Goal: Task Accomplishment & Management: Manage account settings

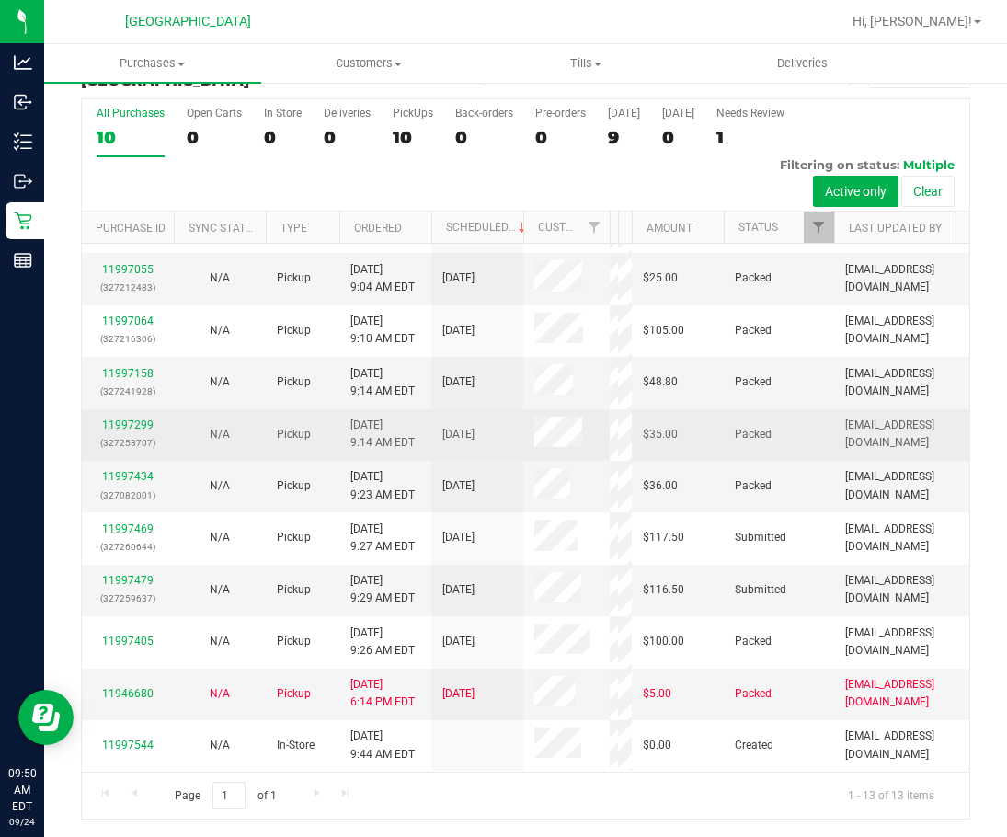
scroll to position [219, 0]
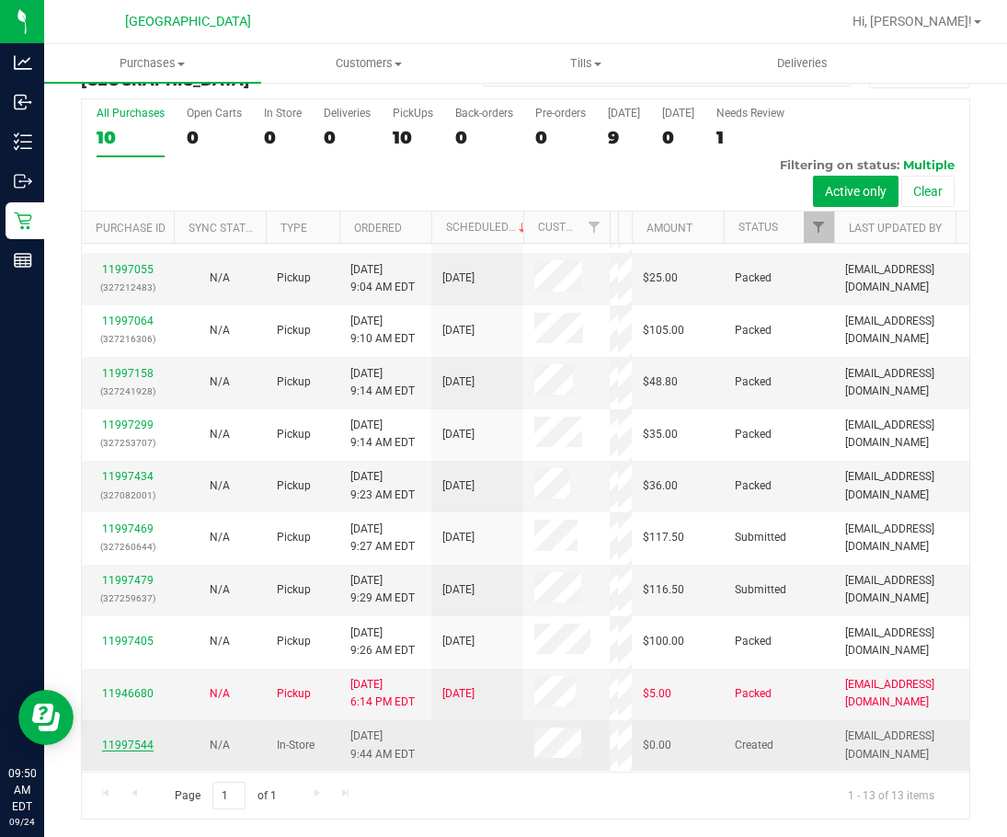
click at [129, 738] on link "11997544" at bounding box center [127, 744] width 51 height 13
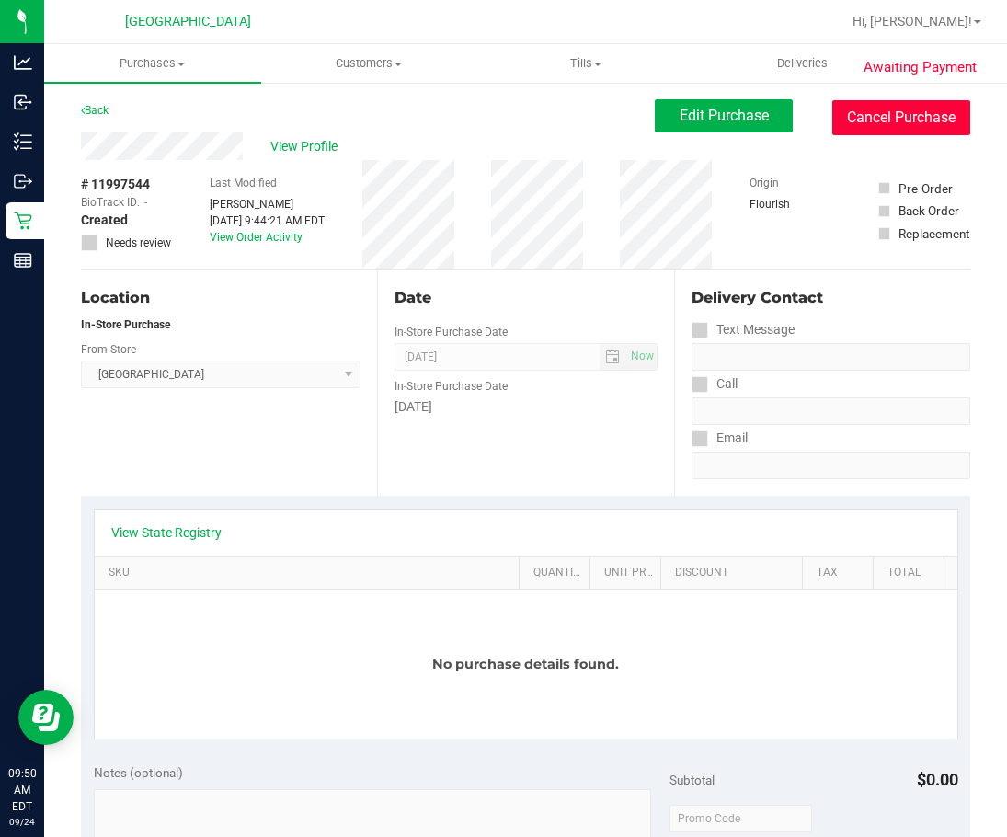
click at [897, 121] on button "Cancel Purchase" at bounding box center [901, 117] width 138 height 35
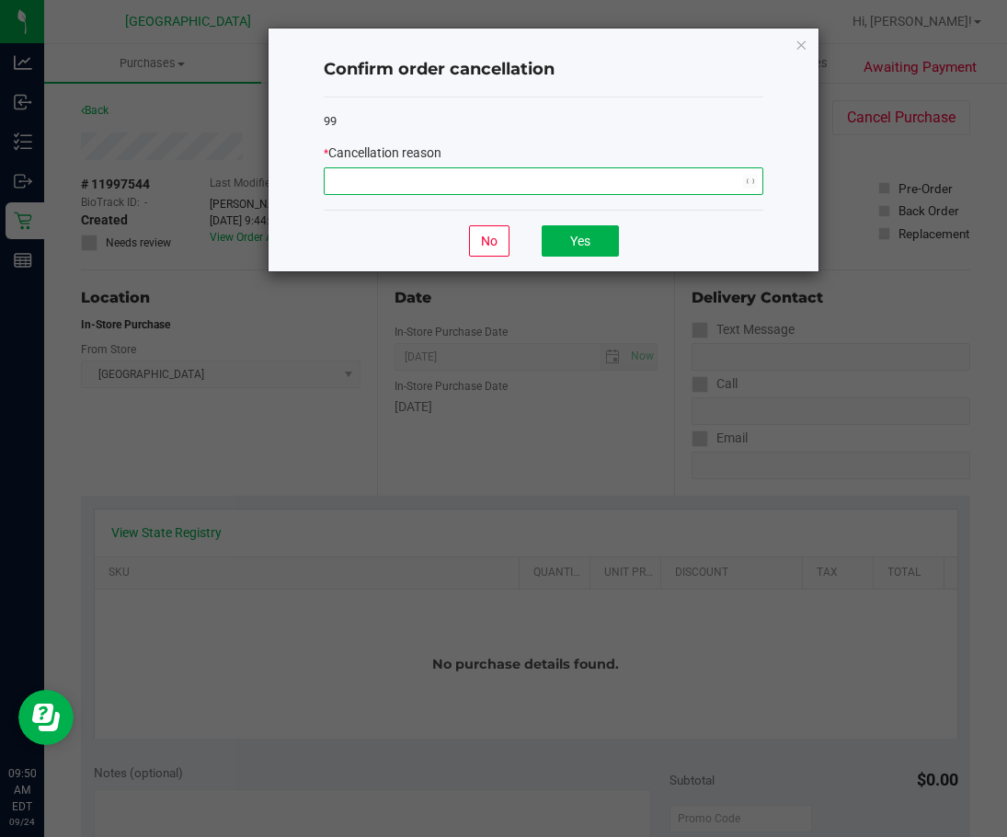
click at [692, 169] on span "NO DATA FOUND" at bounding box center [532, 181] width 415 height 26
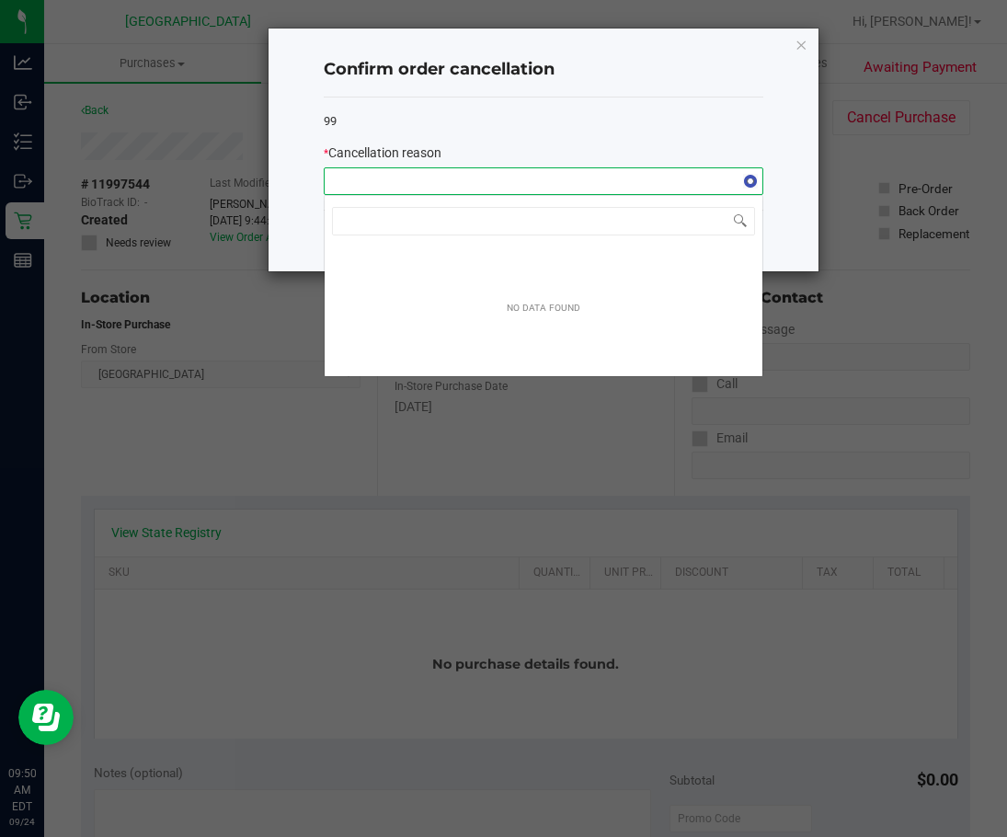
scroll to position [28, 439]
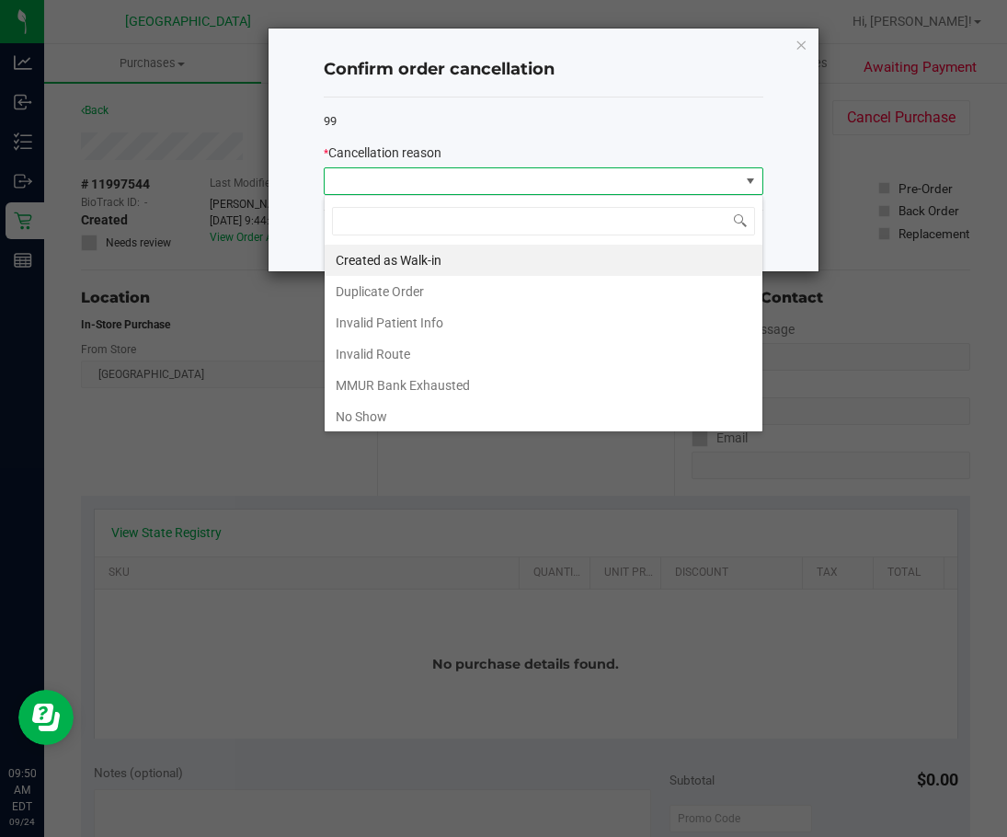
click at [400, 285] on li "Duplicate Order" at bounding box center [544, 291] width 438 height 31
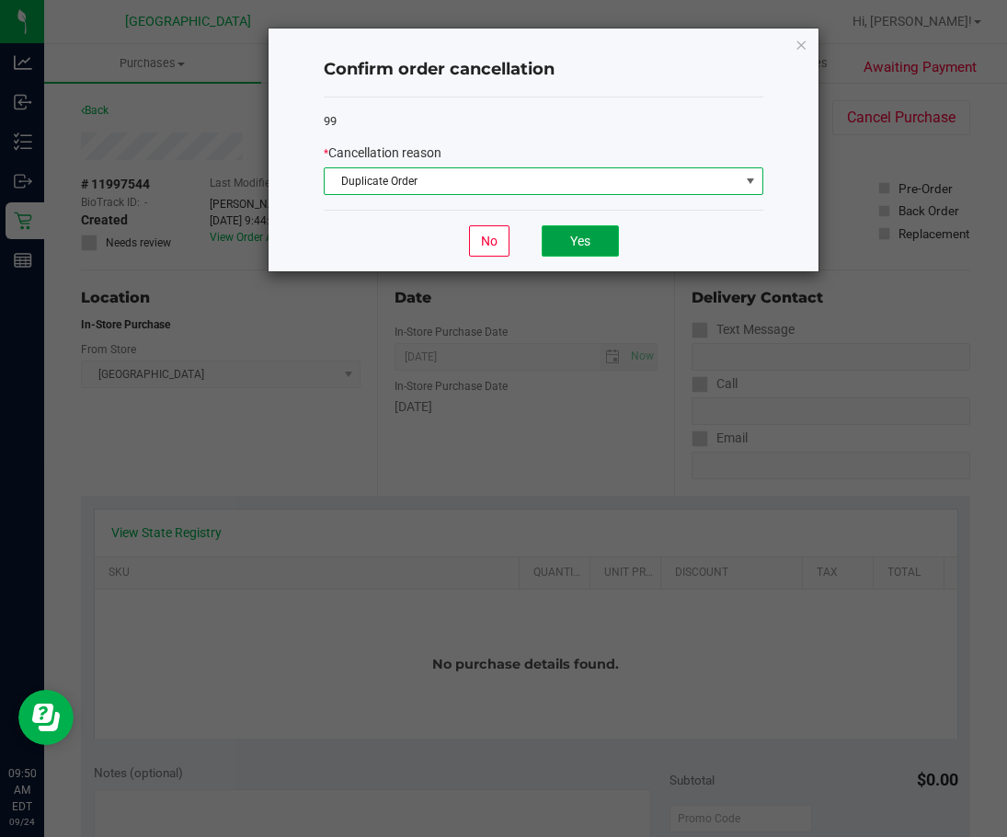
click at [588, 241] on button "Yes" at bounding box center [580, 240] width 77 height 31
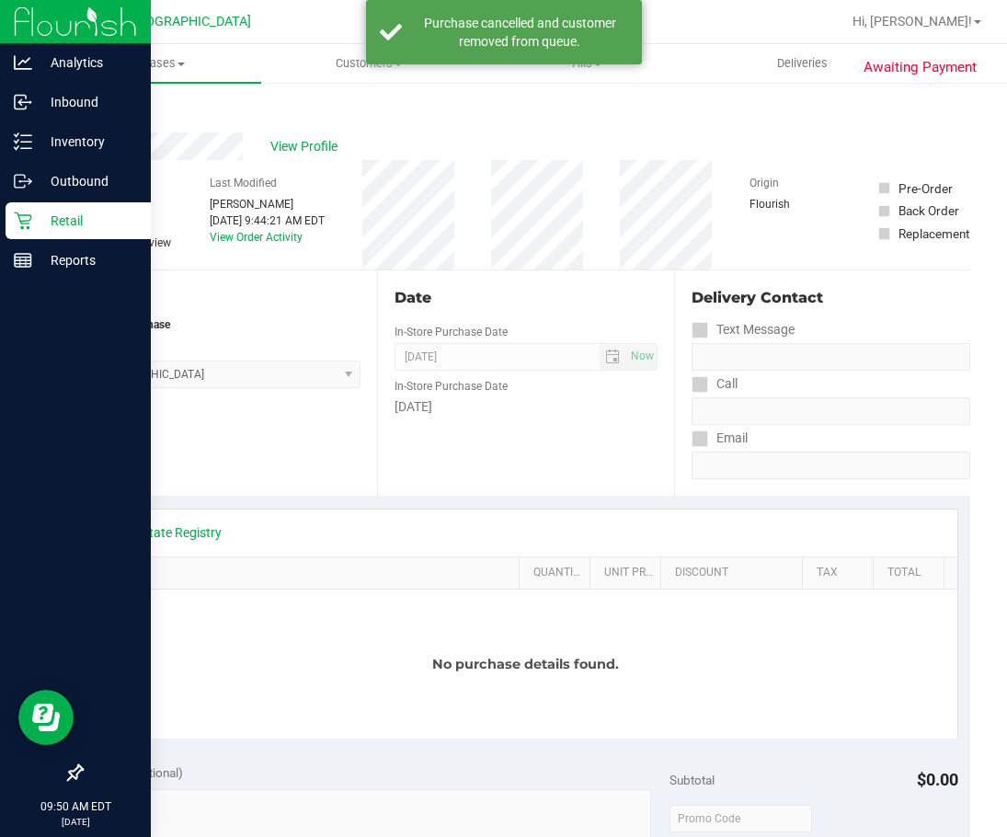
click at [7, 223] on div "Retail" at bounding box center [78, 220] width 145 height 37
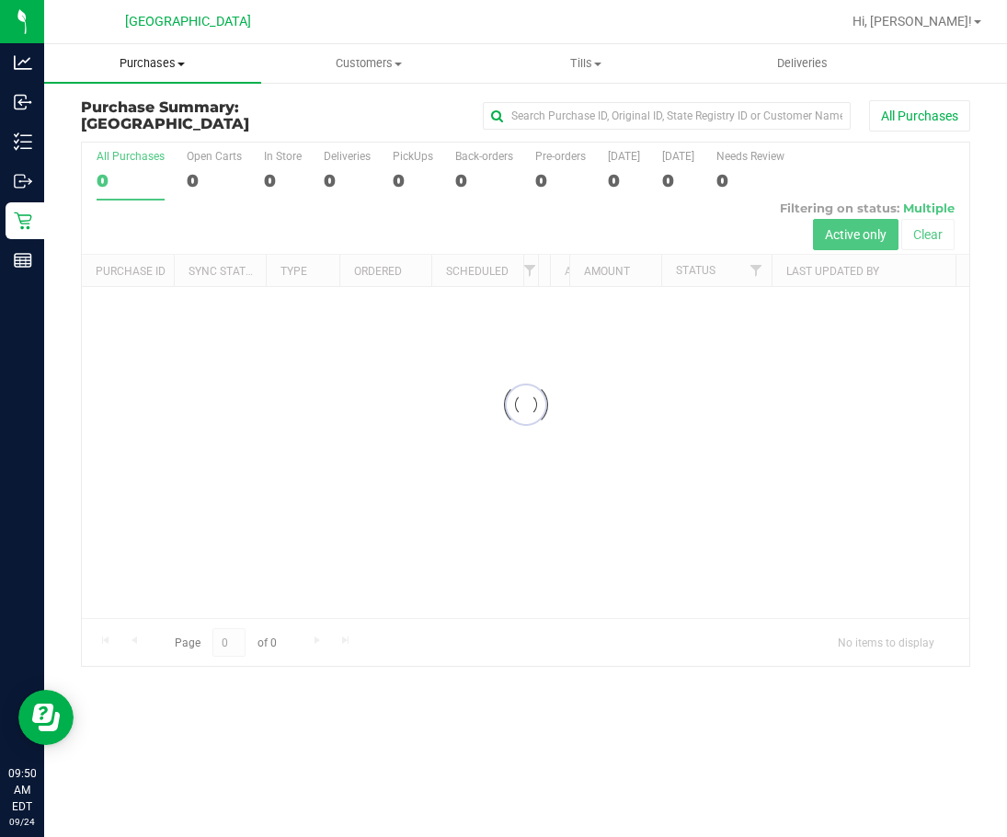
click at [168, 69] on span "Purchases" at bounding box center [152, 63] width 217 height 17
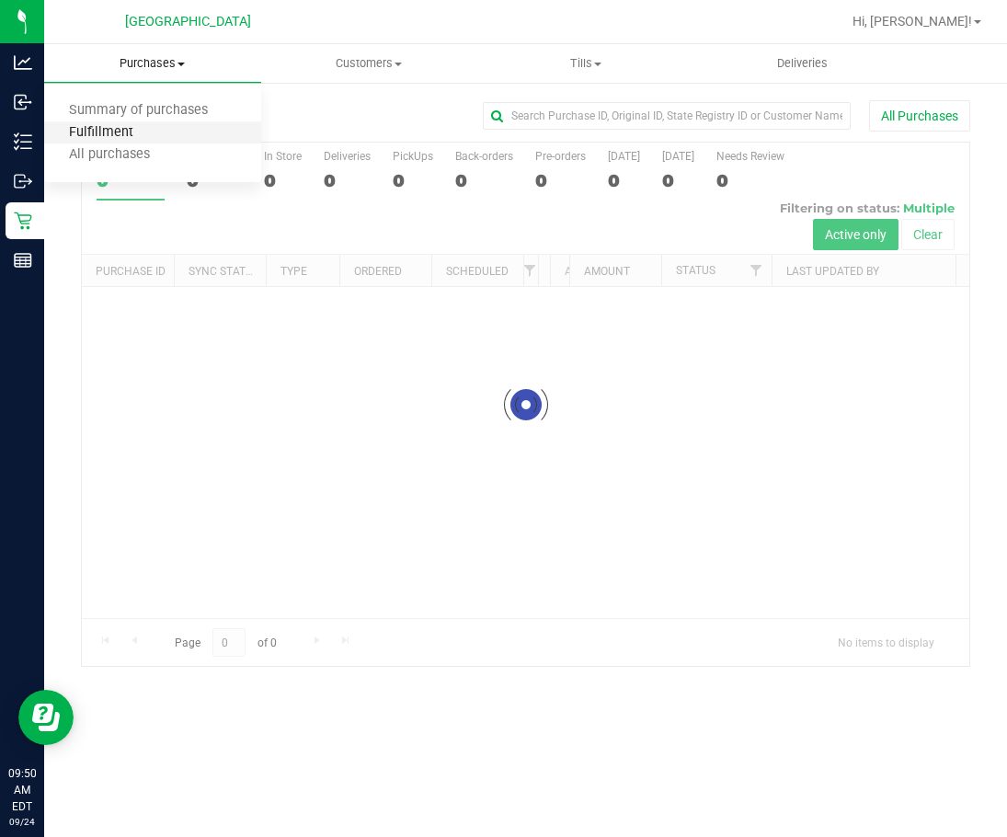
click at [124, 127] on span "Fulfillment" at bounding box center [101, 133] width 114 height 16
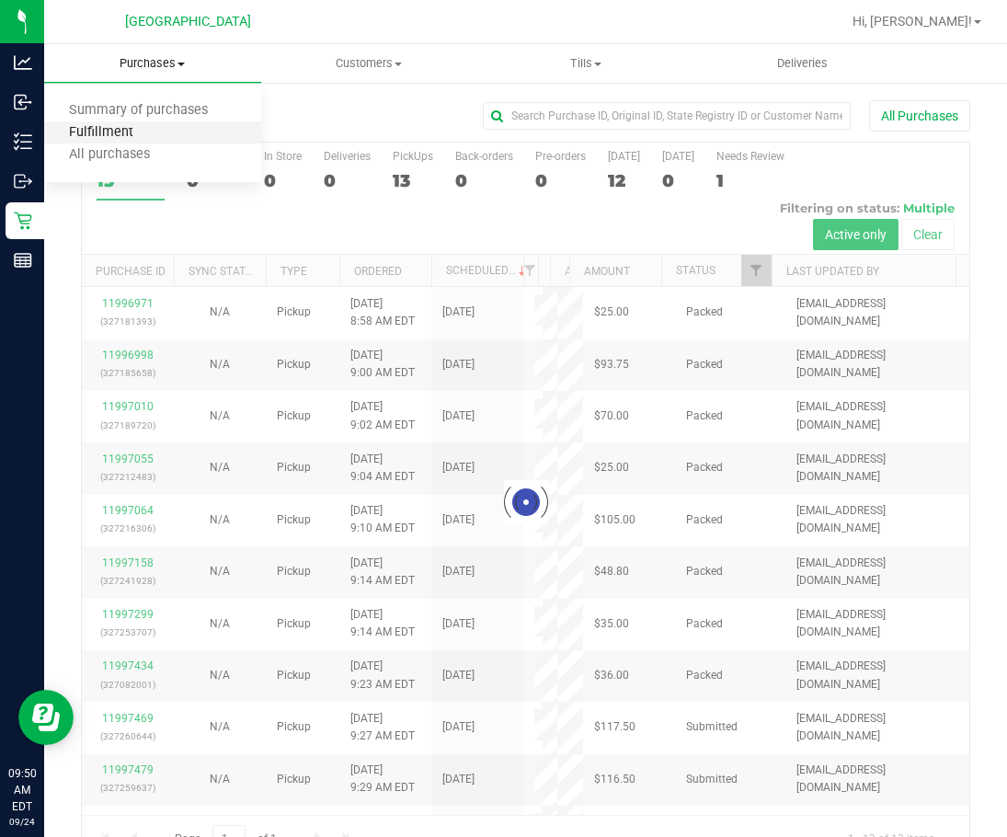
click at [124, 127] on span "Fulfillment" at bounding box center [101, 133] width 114 height 16
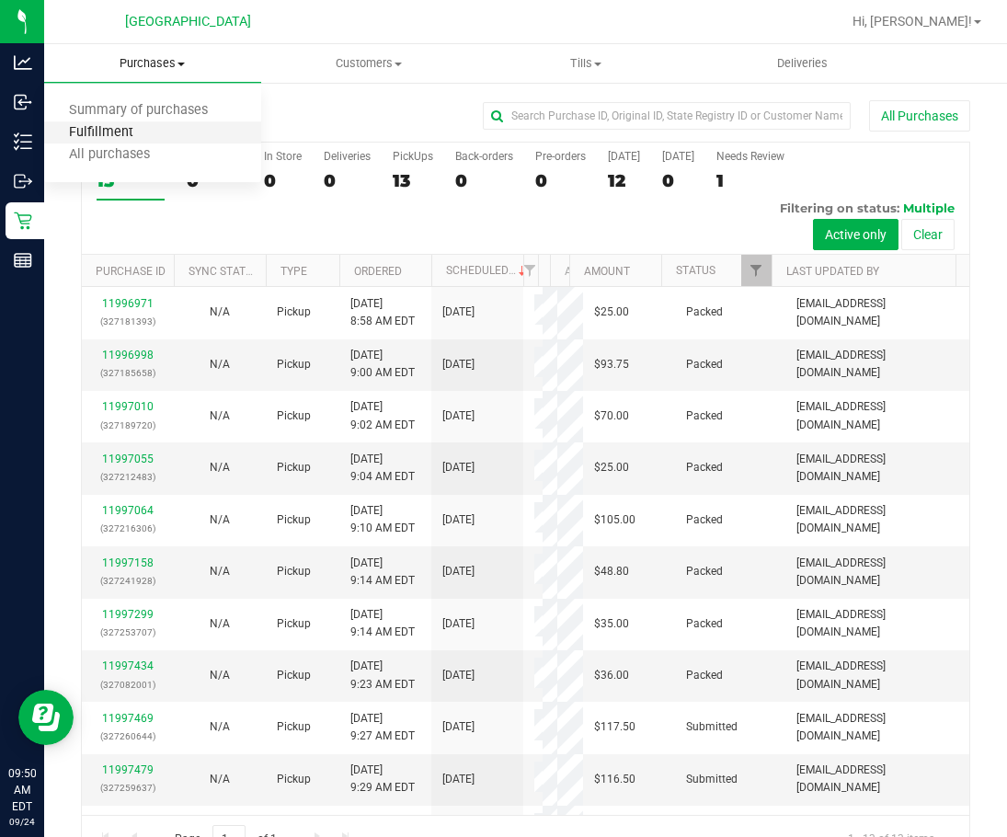
click at [124, 127] on span "Fulfillment" at bounding box center [101, 133] width 114 height 16
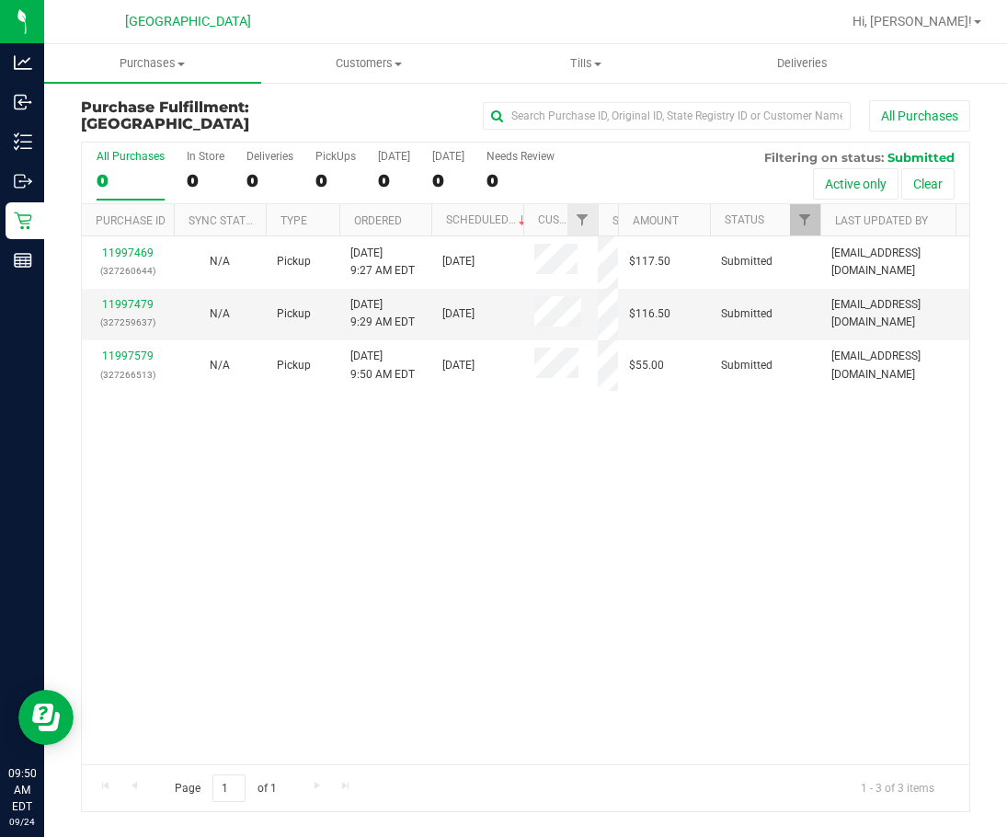
drag, startPoint x: 545, startPoint y: 215, endPoint x: 596, endPoint y: 220, distance: 50.8
click at [596, 220] on div "Purchase ID Sync Status Type Ordered Scheduled Customer State Registry ID Addre…" at bounding box center [519, 219] width 874 height 31
click at [143, 303] on link "11997479" at bounding box center [127, 304] width 51 height 13
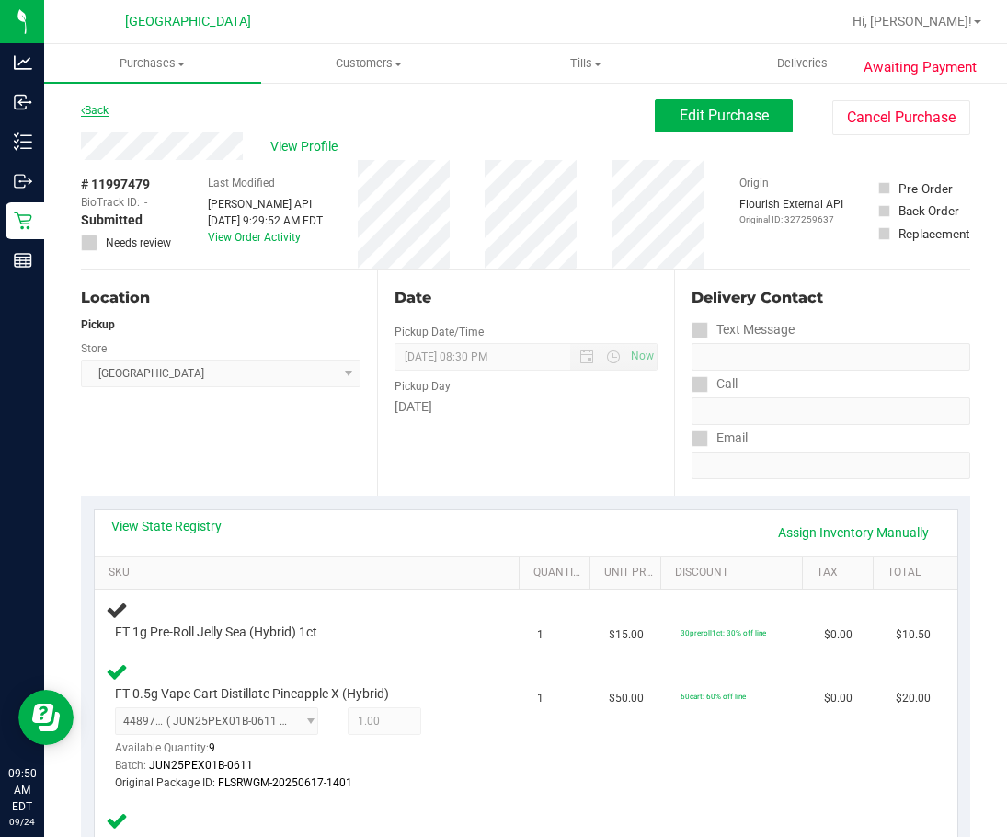
click at [104, 107] on link "Back" at bounding box center [95, 110] width 28 height 13
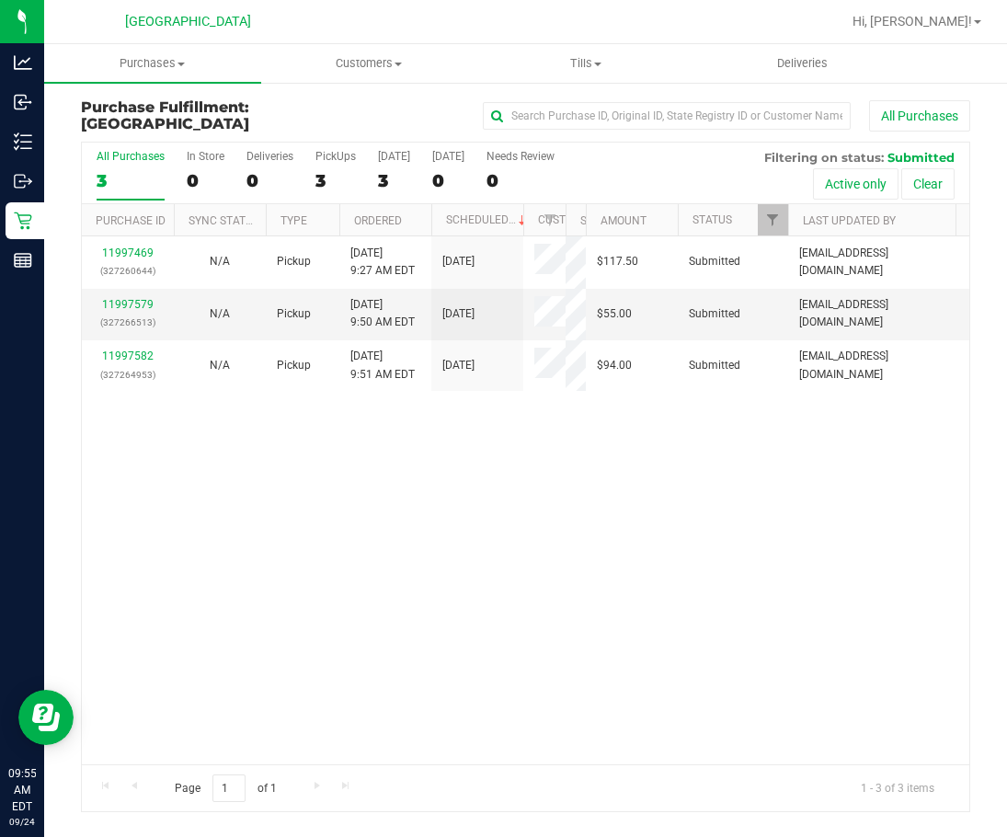
drag, startPoint x: 550, startPoint y: 222, endPoint x: 579, endPoint y: 229, distance: 30.3
click at [576, 229] on div "Purchase ID Sync Status Type Ordered Scheduled Customer State Registry ID Addre…" at bounding box center [519, 219] width 874 height 31
